Goal: Information Seeking & Learning: Find specific fact

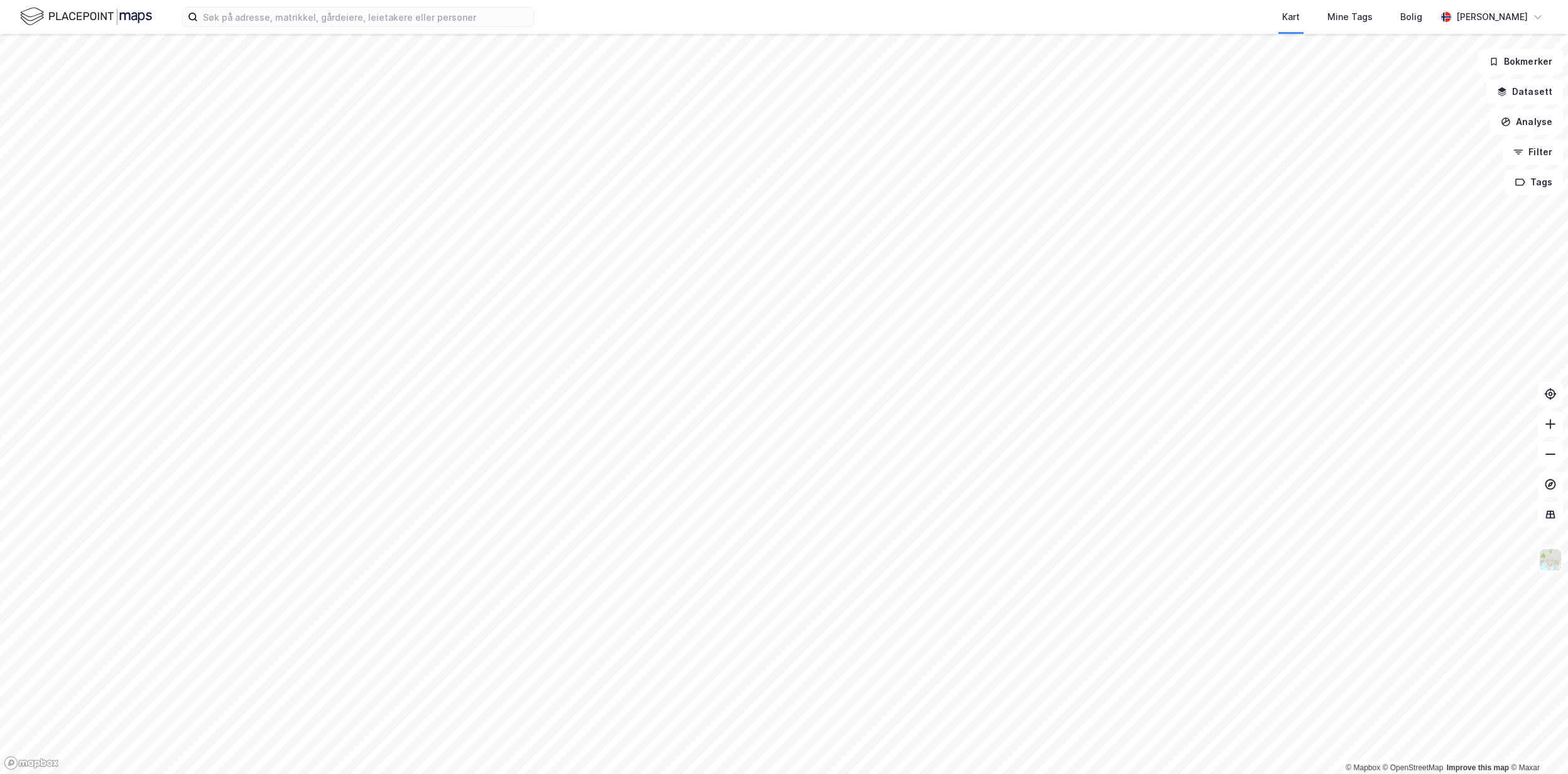
click at [274, 28] on div "Kart Mine Tags Bolig [PERSON_NAME]" at bounding box center [784, 17] width 1568 height 34
click at [263, 23] on input at bounding box center [365, 17] width 335 height 19
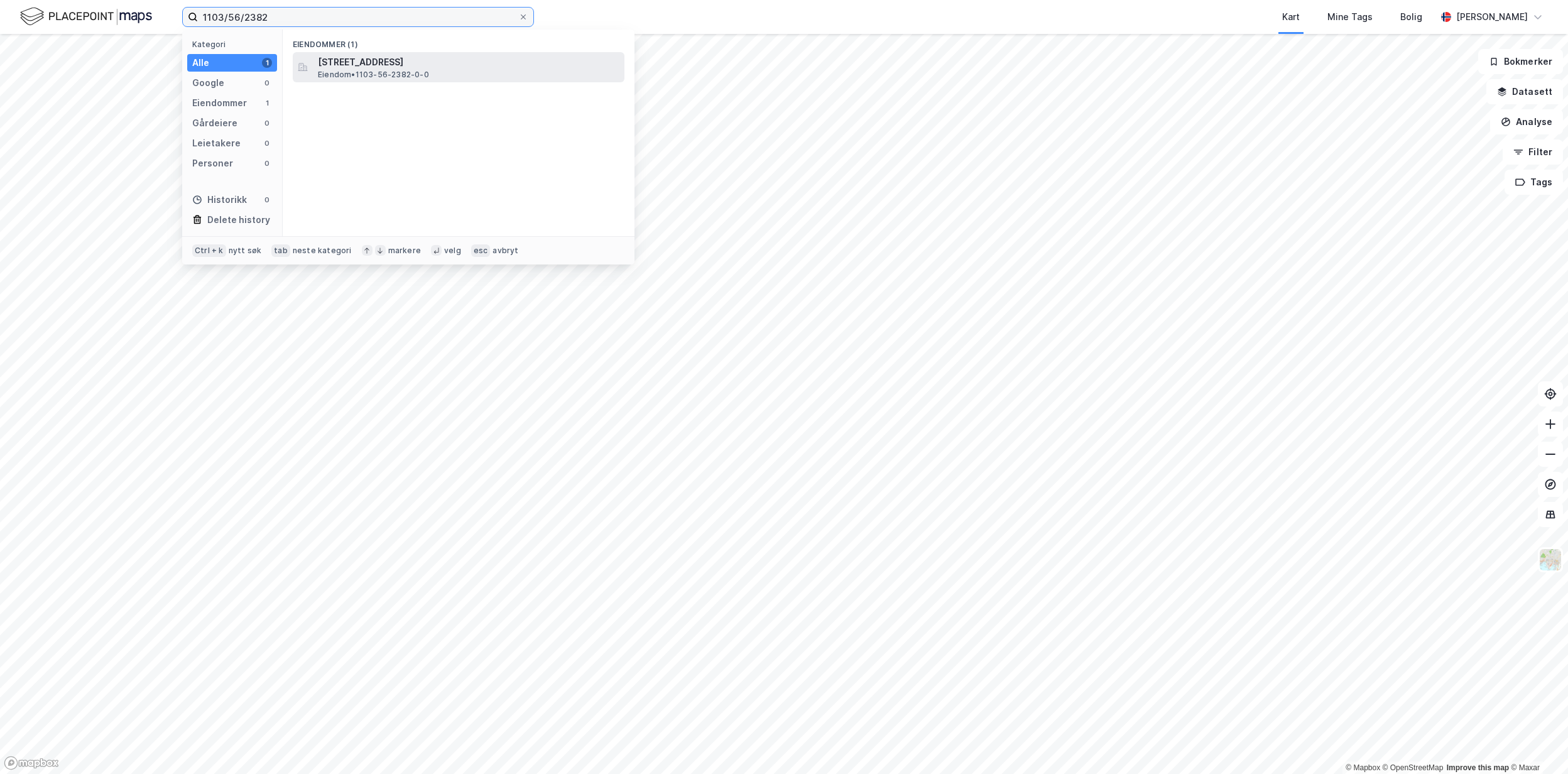
type input "1103/56/2382"
click at [453, 62] on span "[STREET_ADDRESS]" at bounding box center [468, 62] width 301 height 15
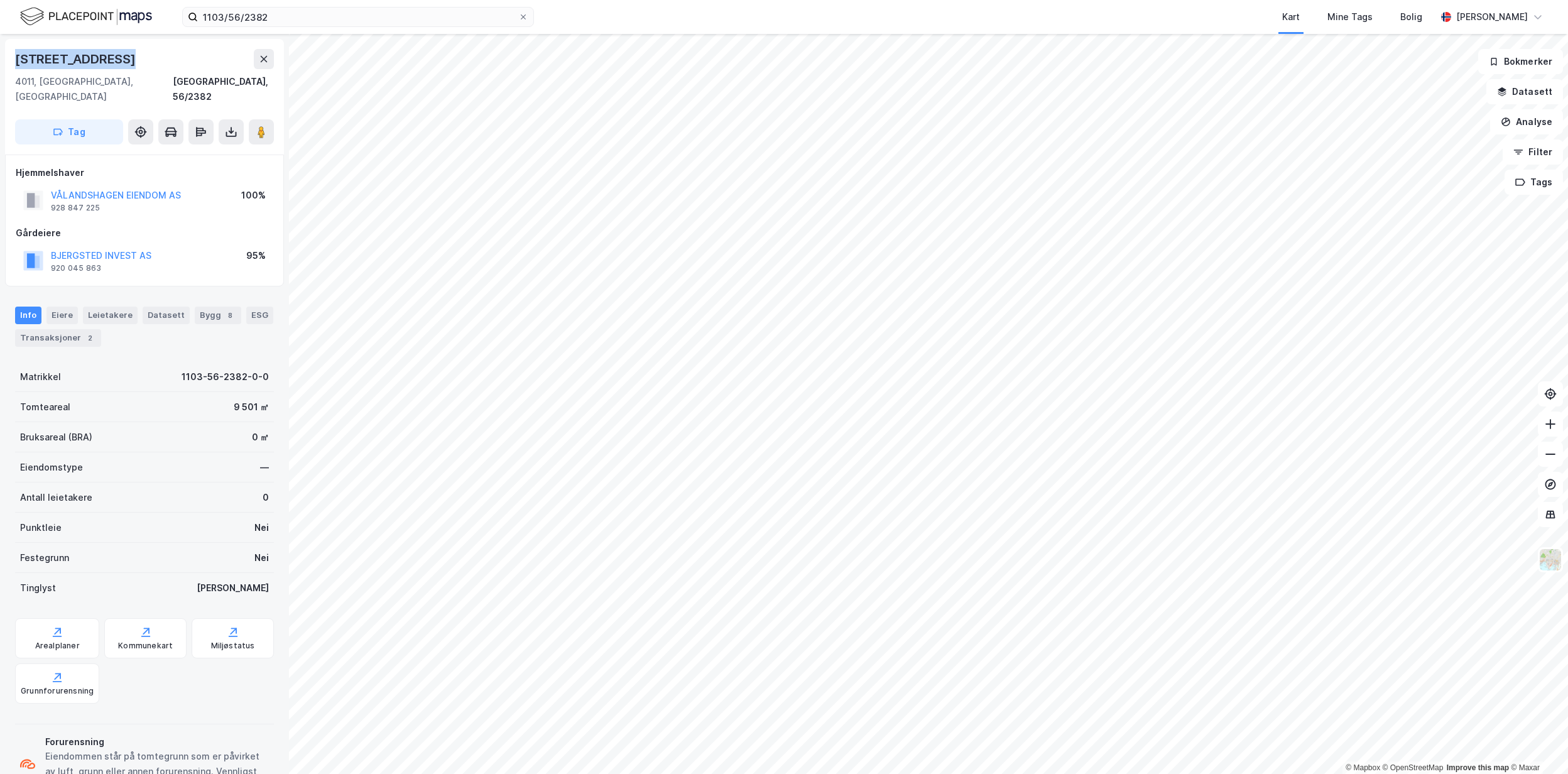
drag, startPoint x: 129, startPoint y: 66, endPoint x: 11, endPoint y: 63, distance: 118.0
click at [11, 63] on div "[STREET_ADDRESS]" at bounding box center [145, 96] width 279 height 116
click at [147, 168] on div "Hjemmelshaver VÅLANDSHAGEN EIENDOM AS 928 847 225 100%" at bounding box center [144, 190] width 257 height 50
click at [0, 0] on button "VÅLANDSHAGEN EIENDOM AS" at bounding box center [0, 0] width 0 height 0
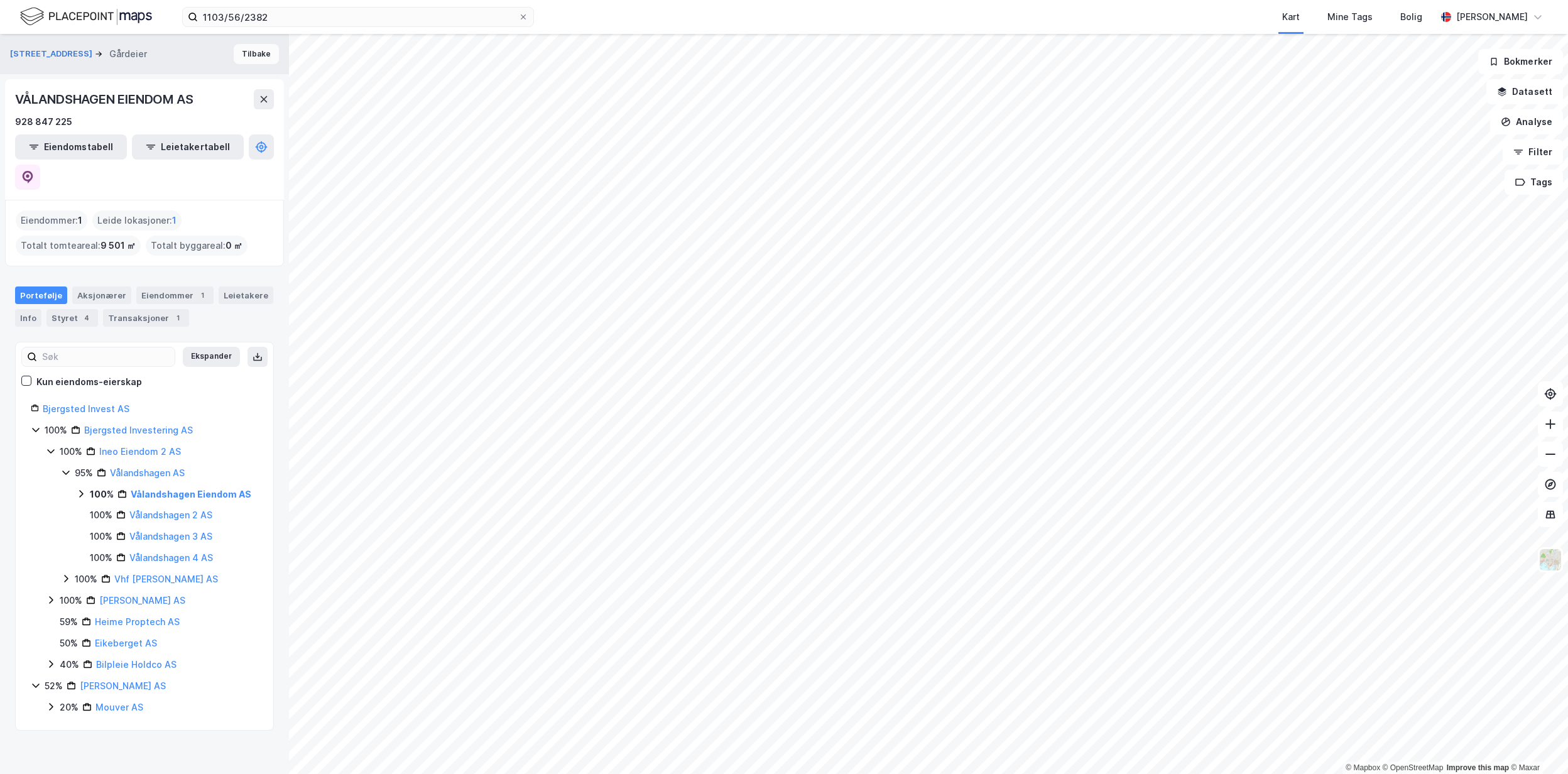
click at [255, 53] on button "Tilbake" at bounding box center [255, 54] width 45 height 20
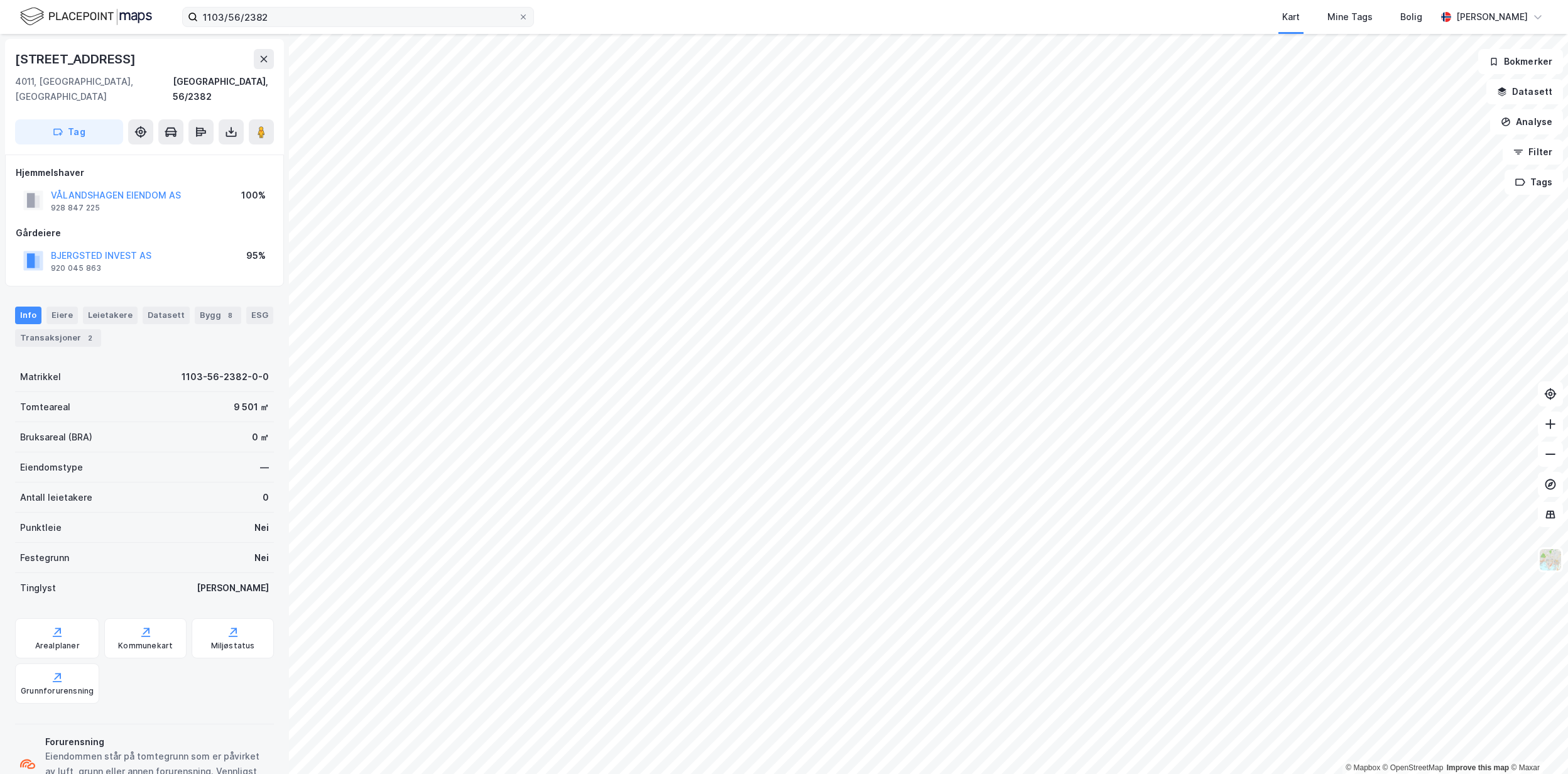
click at [520, 15] on icon at bounding box center [523, 17] width 8 height 8
click at [518, 15] on input "1103/56/2382" at bounding box center [358, 17] width 320 height 19
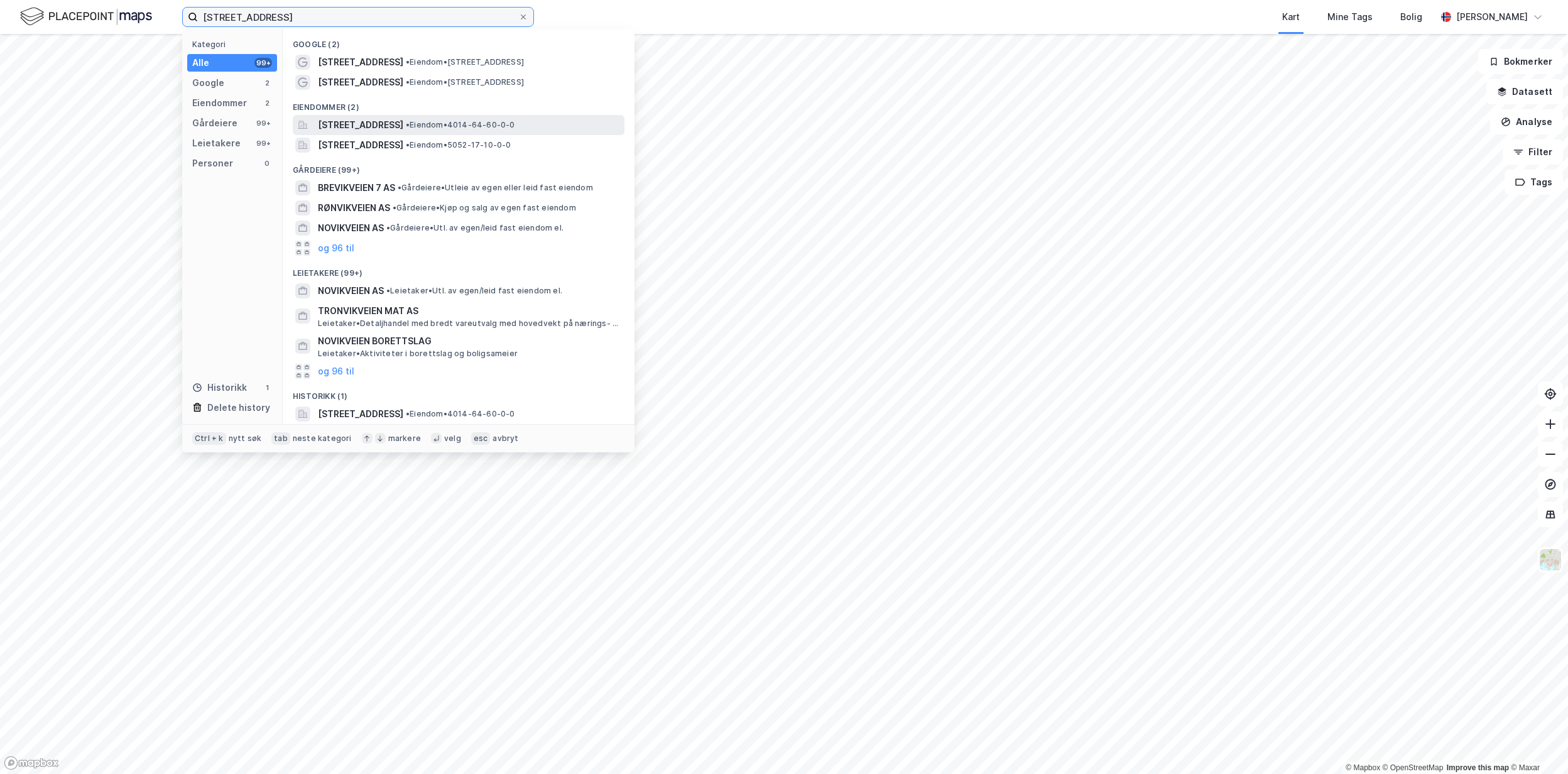
type input "[STREET_ADDRESS]"
click at [455, 115] on div "[STREET_ADDRESS] • Eiendom • 4014-64-60-0-0" at bounding box center [458, 125] width 331 height 20
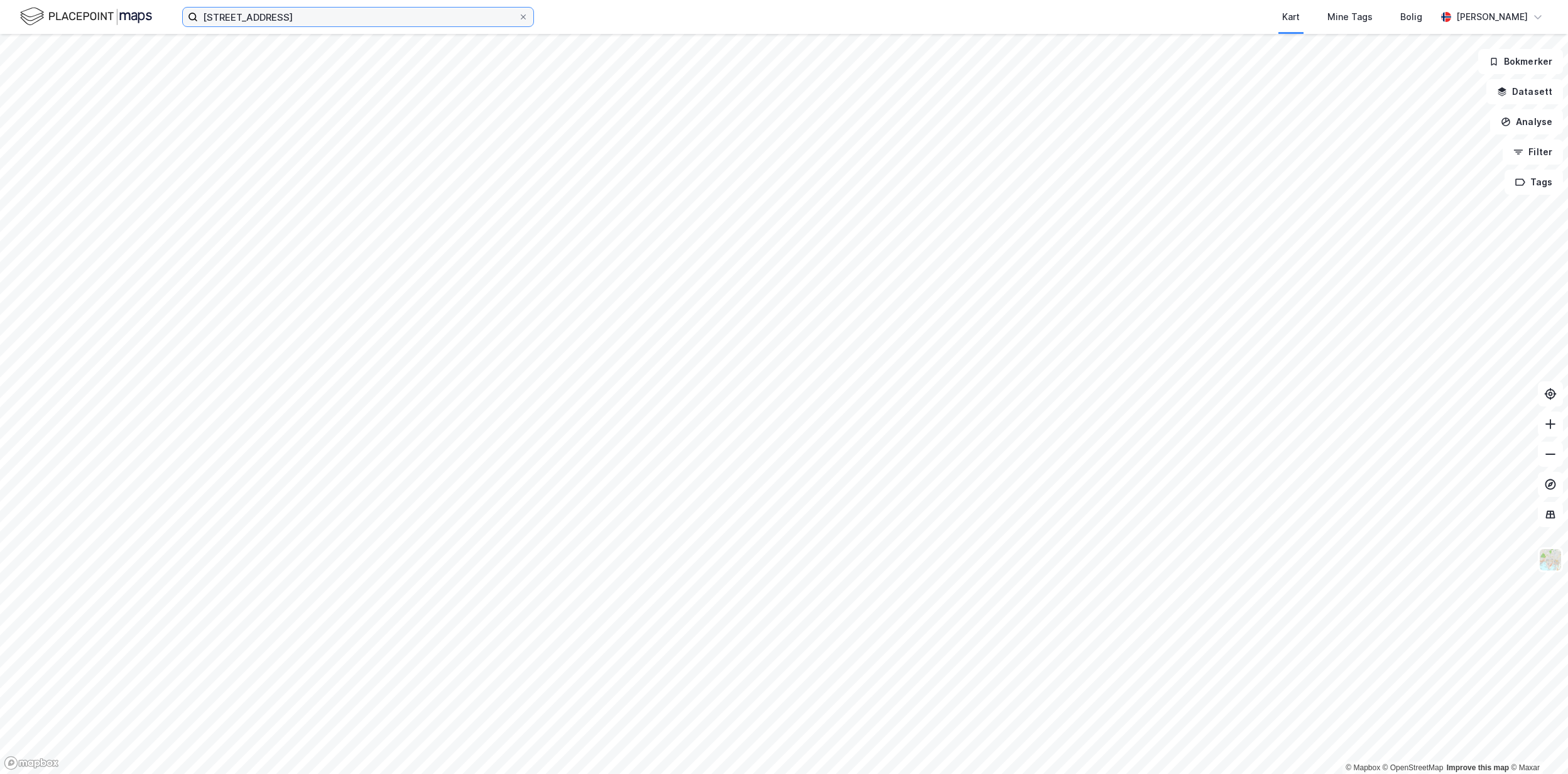
click at [301, 19] on input "[STREET_ADDRESS]" at bounding box center [358, 17] width 320 height 19
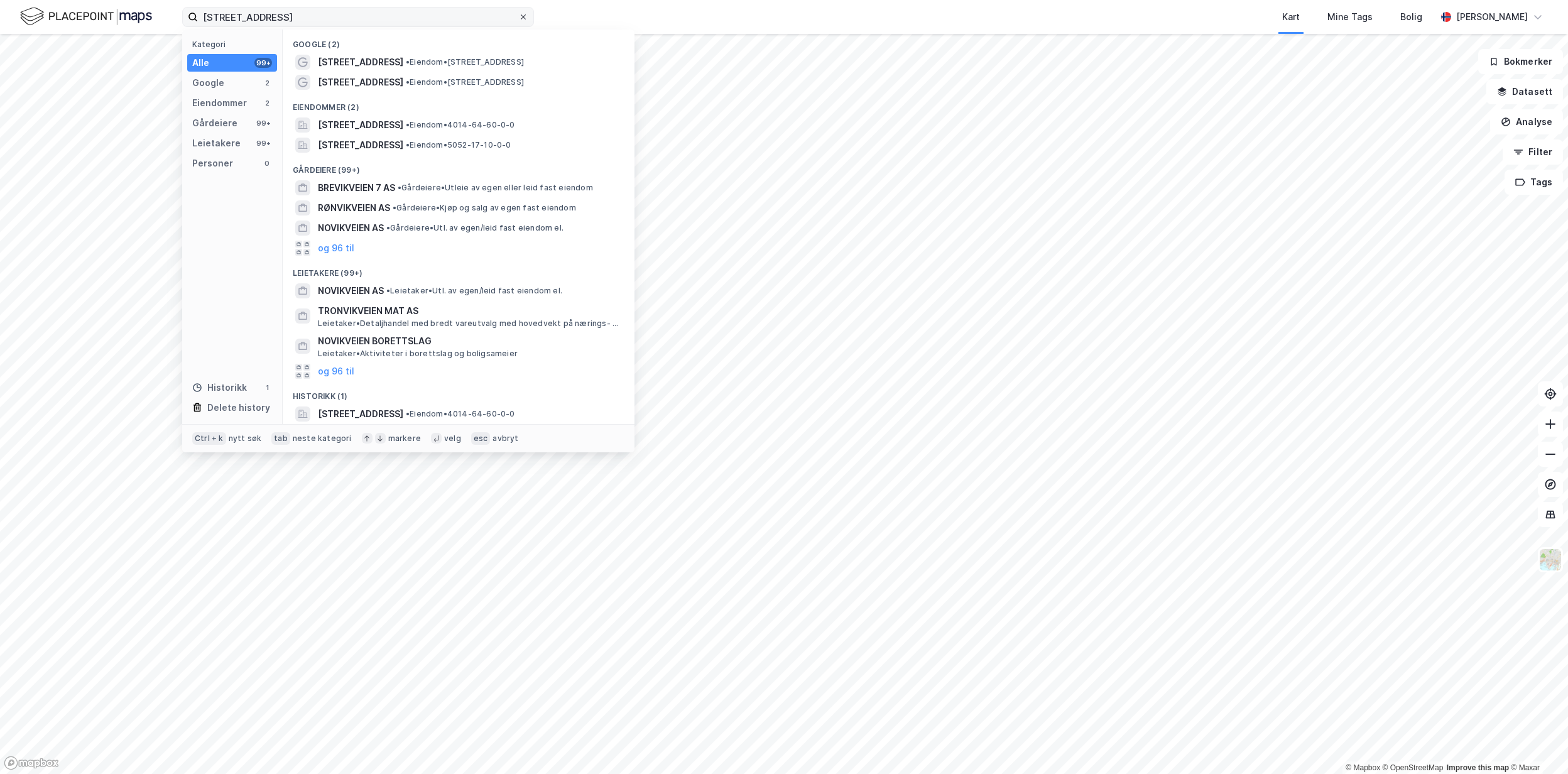
click at [520, 16] on icon at bounding box center [523, 17] width 8 height 8
click at [518, 16] on input "[STREET_ADDRESS]" at bounding box center [358, 17] width 320 height 19
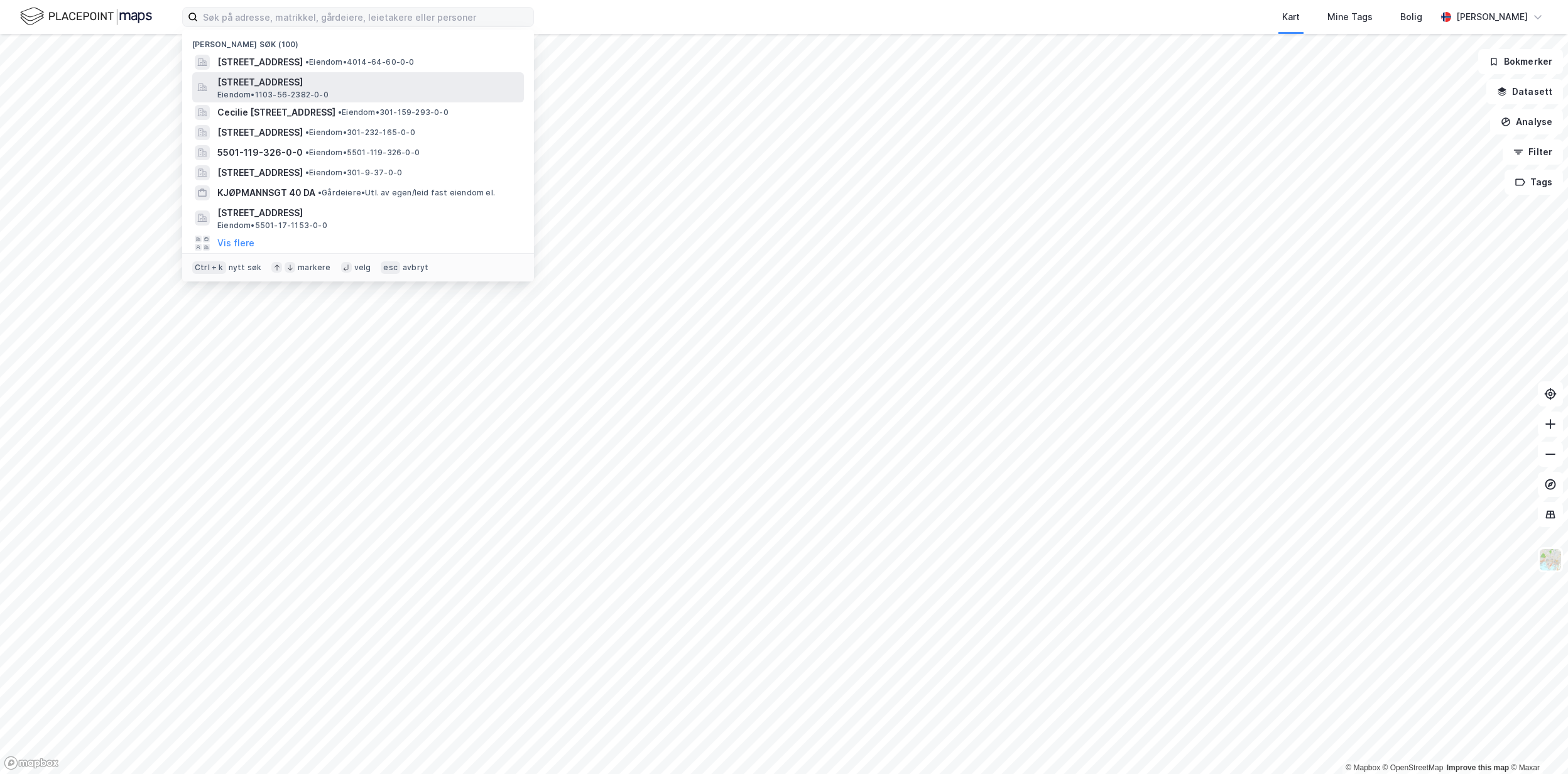
click at [370, 73] on div "[STREET_ADDRESS] Eiendom • 1103-56-2382-0-0" at bounding box center [357, 87] width 331 height 30
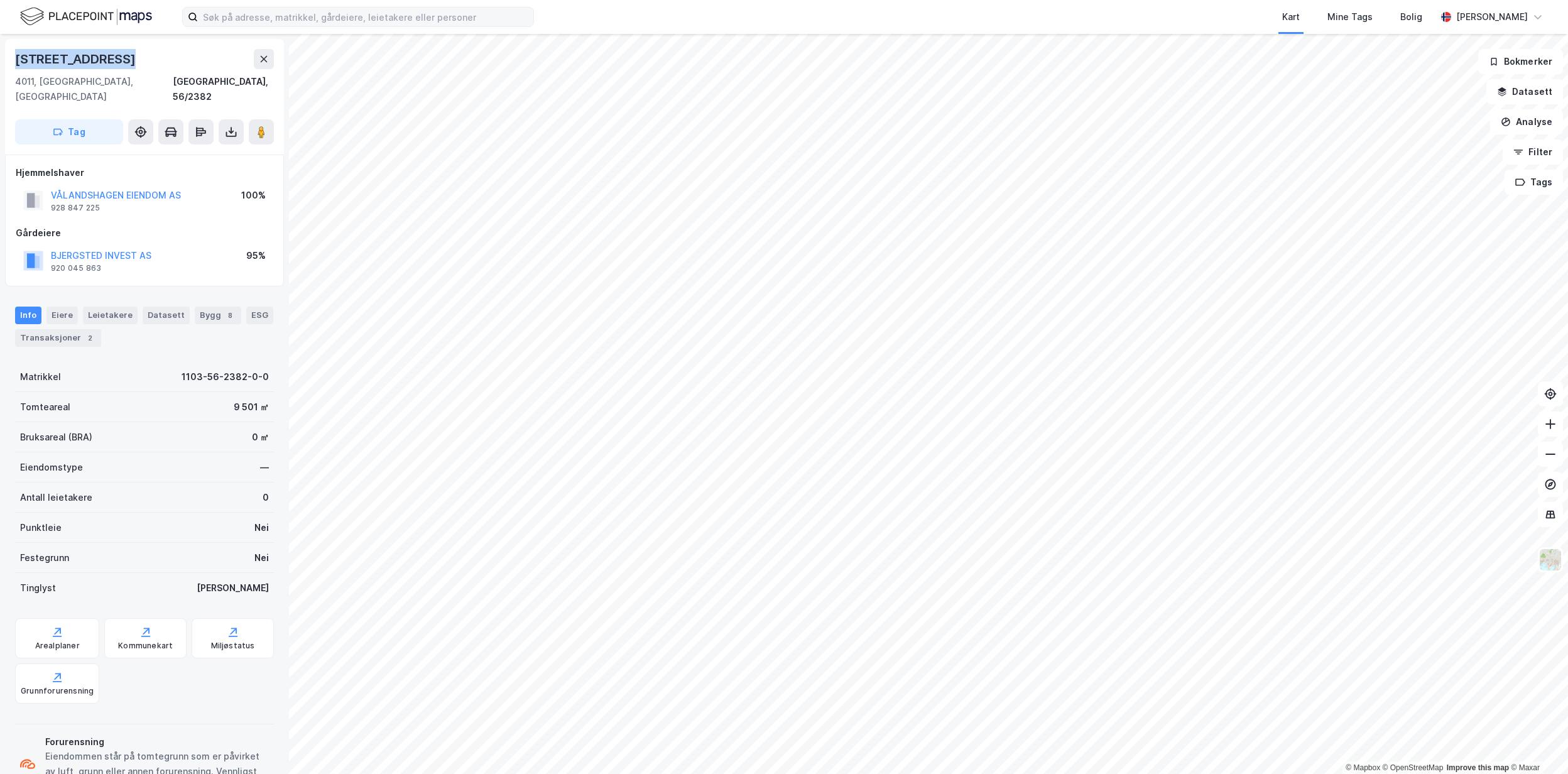
drag, startPoint x: 129, startPoint y: 59, endPoint x: 19, endPoint y: 64, distance: 110.1
click at [19, 64] on div "[STREET_ADDRESS]" at bounding box center [144, 58] width 259 height 20
copy div "[STREET_ADDRESS]"
